Goal: Contribute content: Add original content to the website for others to see

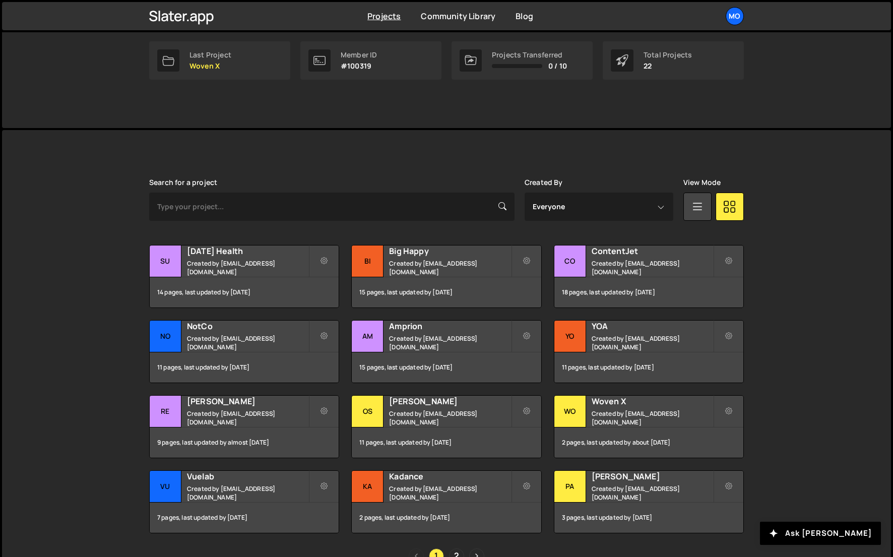
scroll to position [176, 0]
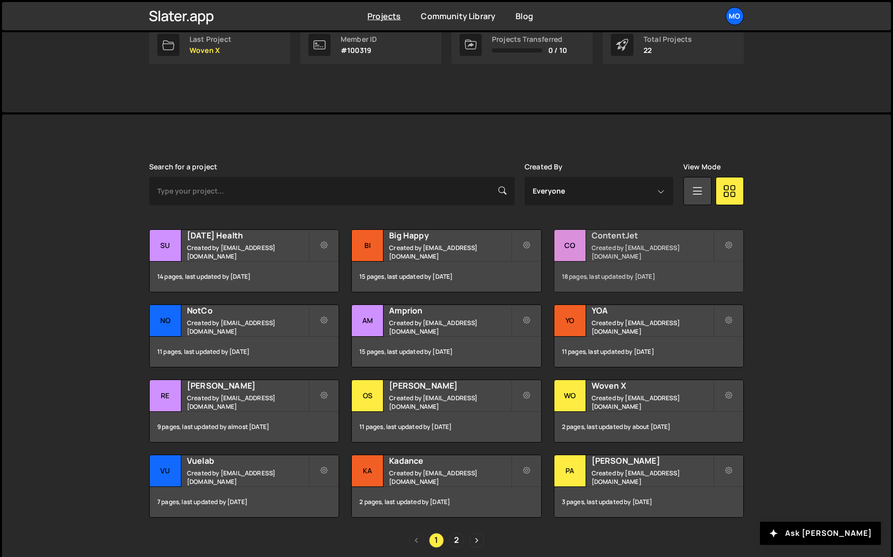
click at [603, 252] on small "Created by [EMAIL_ADDRESS][DOMAIN_NAME]" at bounding box center [653, 252] width 122 height 17
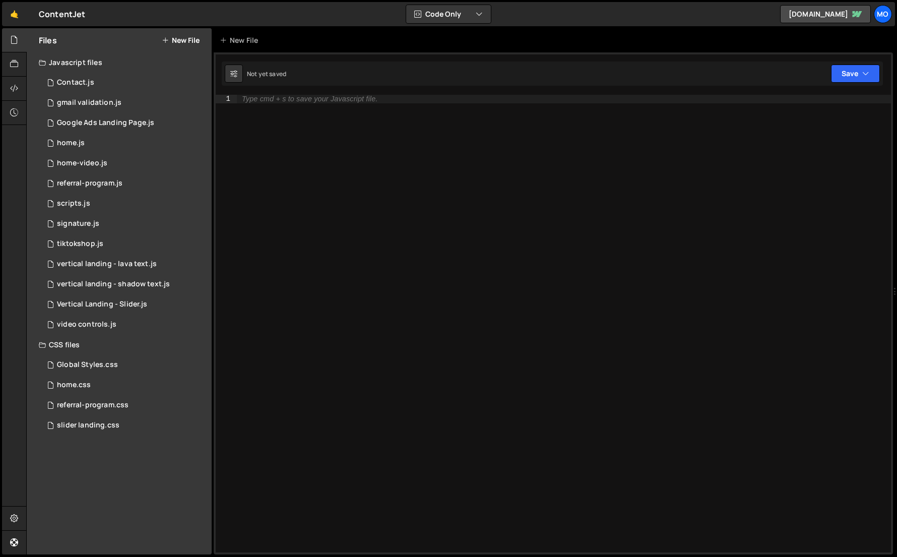
click at [180, 39] on button "New File" at bounding box center [181, 40] width 38 height 8
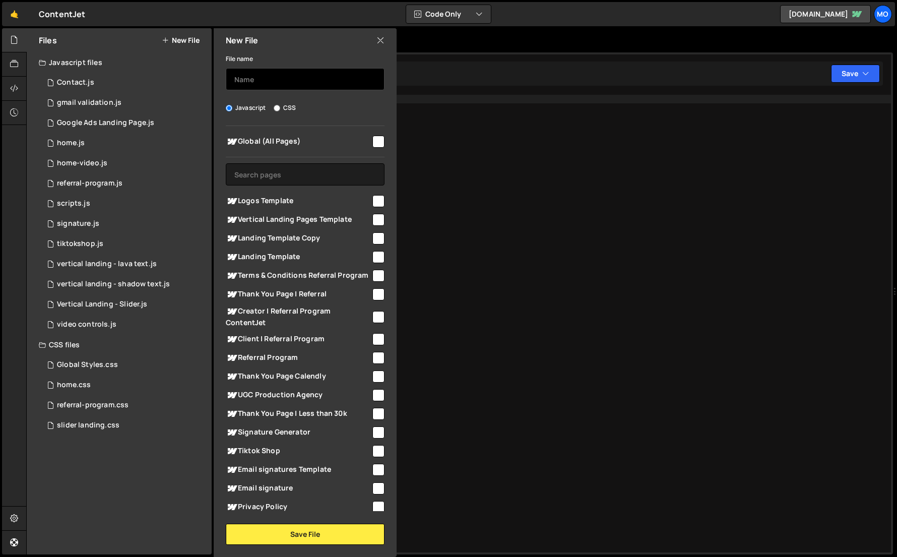
click at [256, 74] on input "text" at bounding box center [305, 79] width 159 height 22
type input "r"
type input "l"
type input "vertical landing - reveal scropp"
click at [253, 221] on span "Vertical Landing Pages Template" at bounding box center [298, 220] width 145 height 12
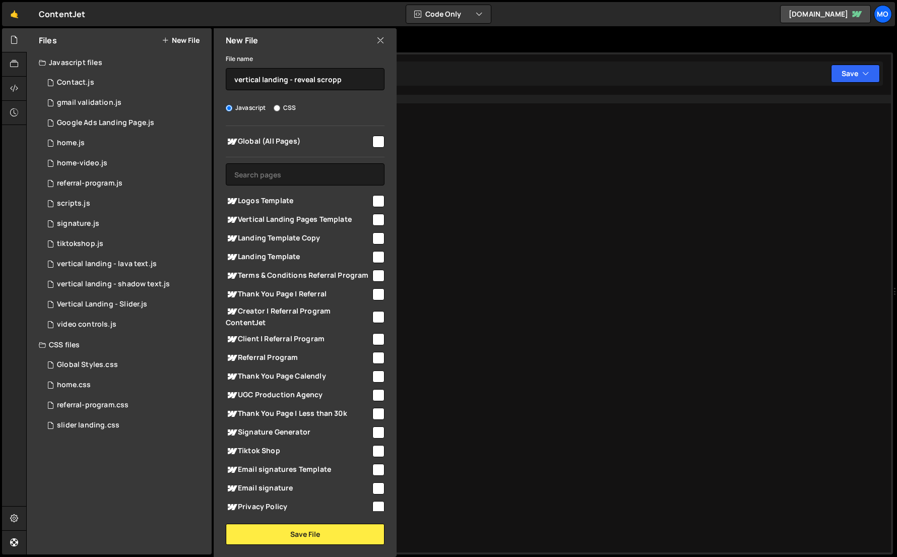
checkbox input "true"
click at [274, 529] on button "Save File" at bounding box center [305, 534] width 159 height 21
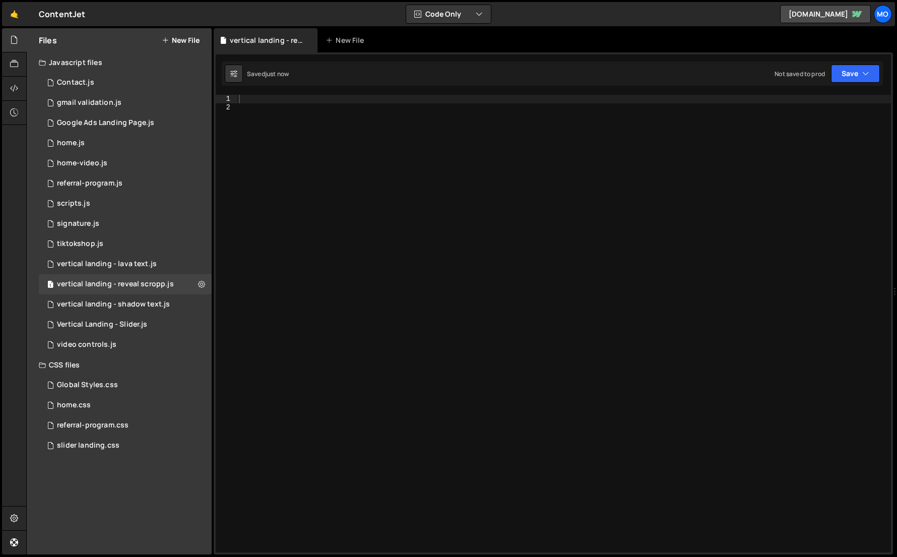
click at [356, 366] on div at bounding box center [564, 332] width 654 height 474
paste textarea "- Serggio"
type textarea "- Serggio"
click at [301, 190] on div "Type cmd + s to save your Javascript file." at bounding box center [564, 332] width 654 height 474
paste textarea "})"
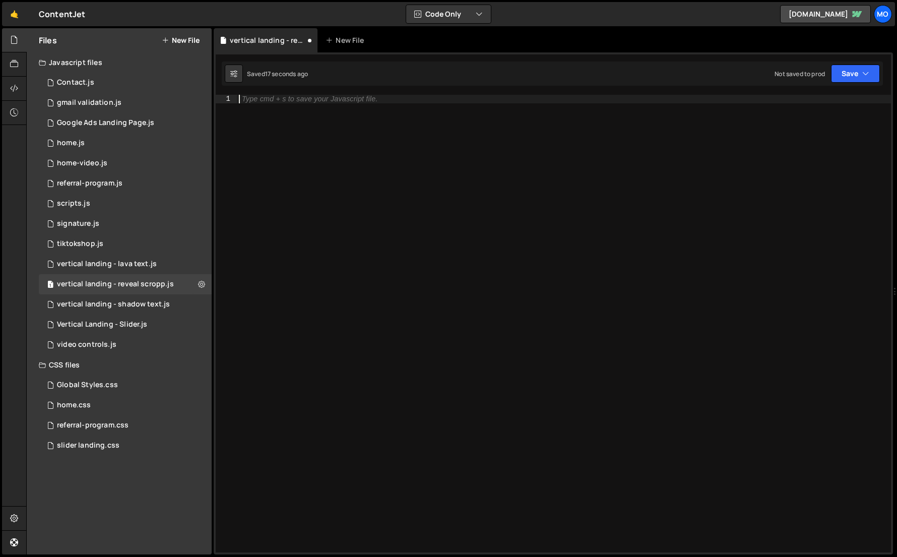
scroll to position [665, 0]
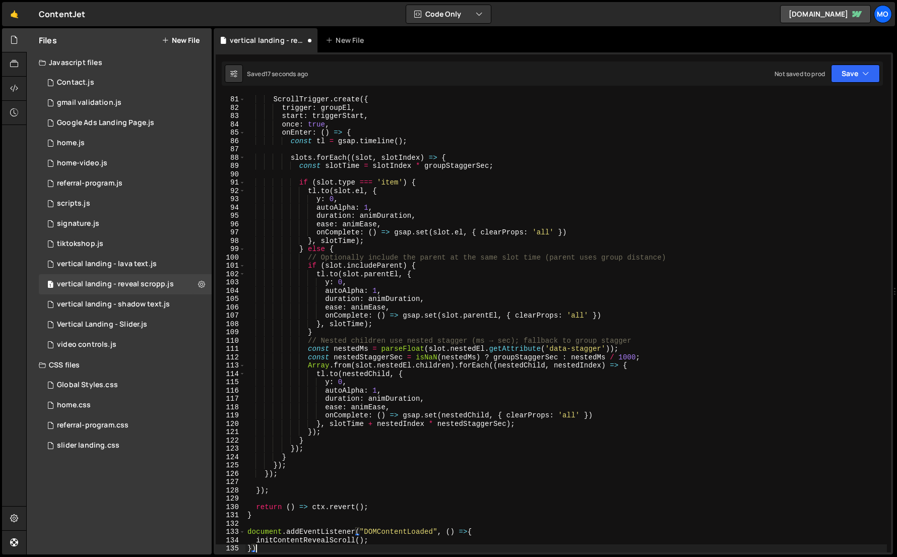
type textarea "}"
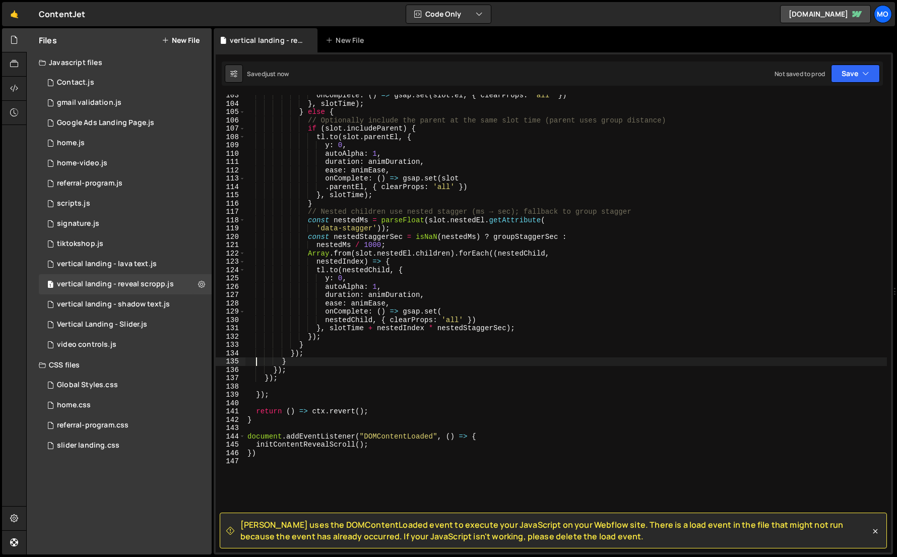
scroll to position [852, 0]
click at [295, 464] on div "onComplete : ( ) => gsap . set ( slot . el , { clearProps : 'all' }) } , slotTi…" at bounding box center [567, 328] width 642 height 474
type textarea "})"
drag, startPoint x: 485, startPoint y: 435, endPoint x: 208, endPoint y: 438, distance: 277.3
click at [208, 438] on div "Files New File Javascript files 1 Contact.js 0 1 gmail validation.js 0 3 Google…" at bounding box center [461, 291] width 871 height 527
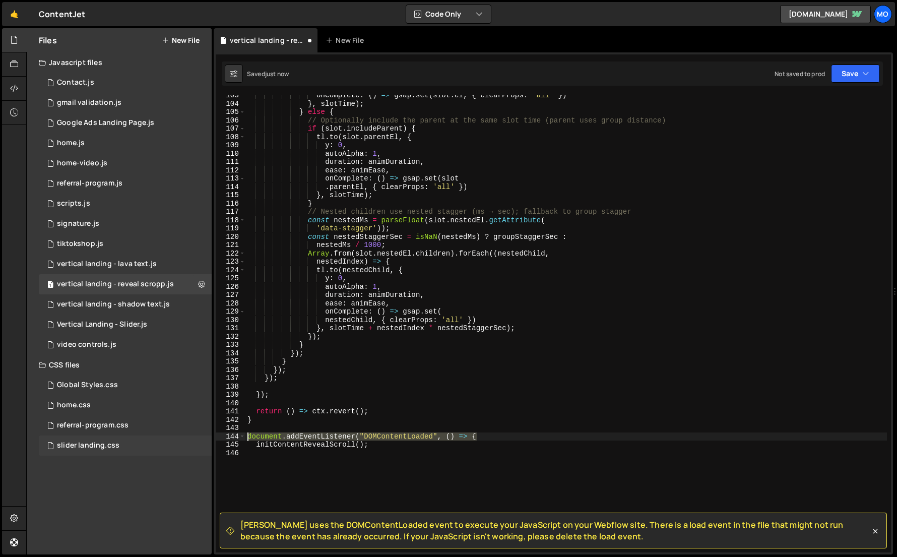
type textarea "document.addEventListener("DOMContentLoaded", () => {"
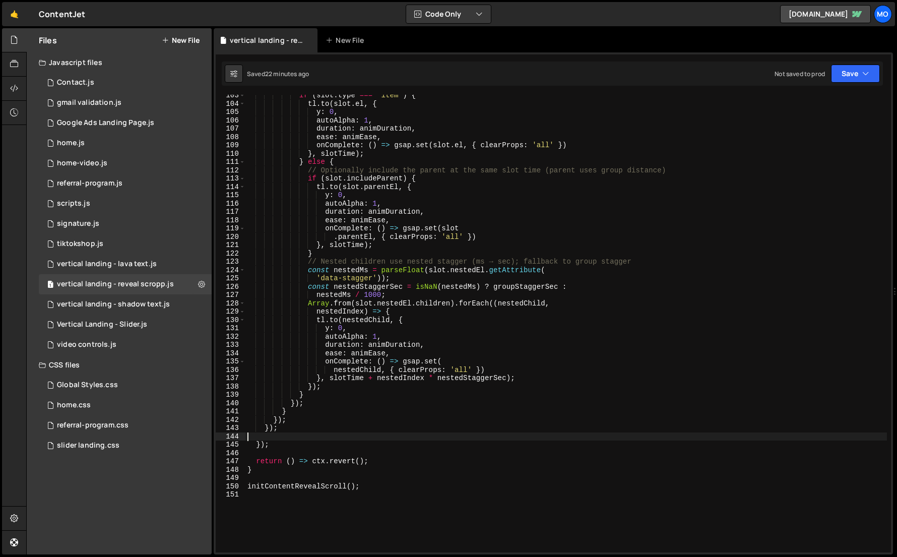
click at [281, 185] on div "if ( slot . type === 'item' ) { tl . to ( slot . el , { y : 0 , autoAlpha : 1 ,…" at bounding box center [567, 328] width 642 height 474
type textarea "initContentRevealScroll();"
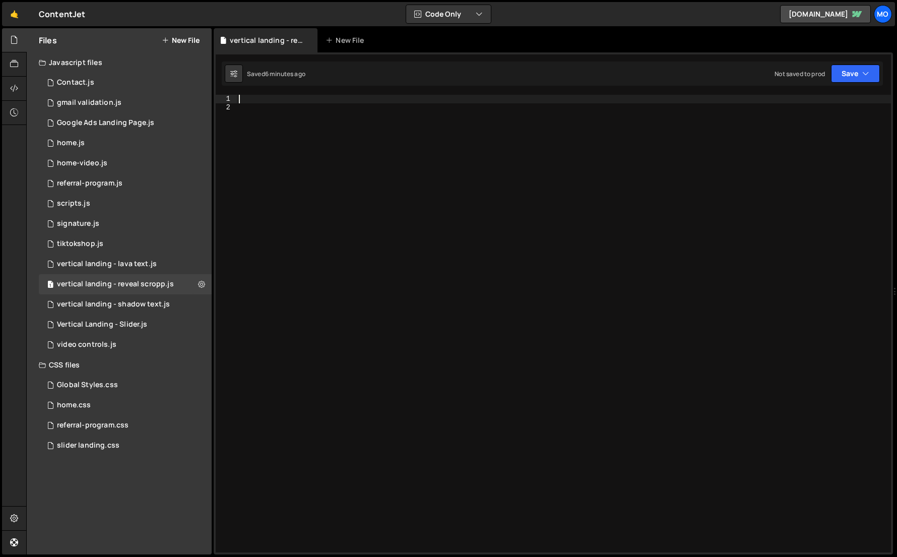
click at [430, 266] on div at bounding box center [564, 332] width 654 height 474
type textarea "initContentRevealScroll();"
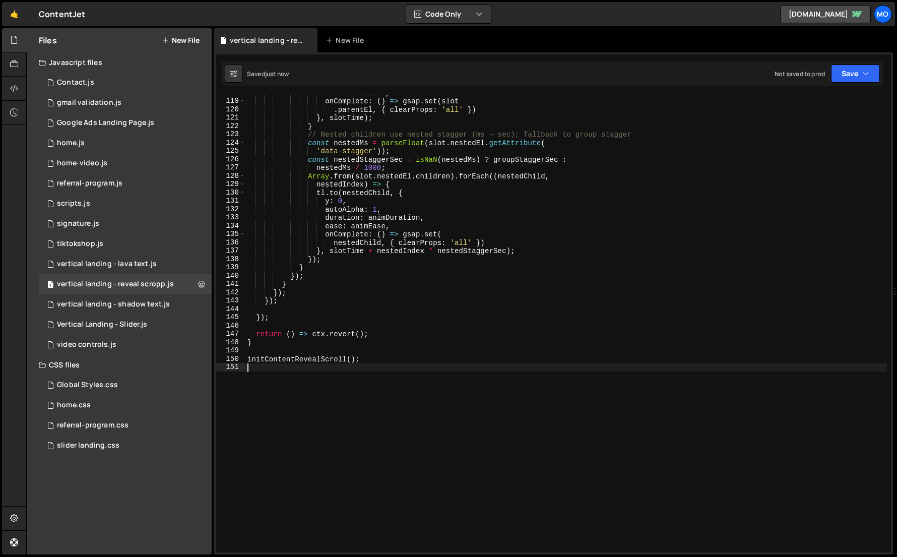
scroll to position [952, 0]
